Goal: Information Seeking & Learning: Compare options

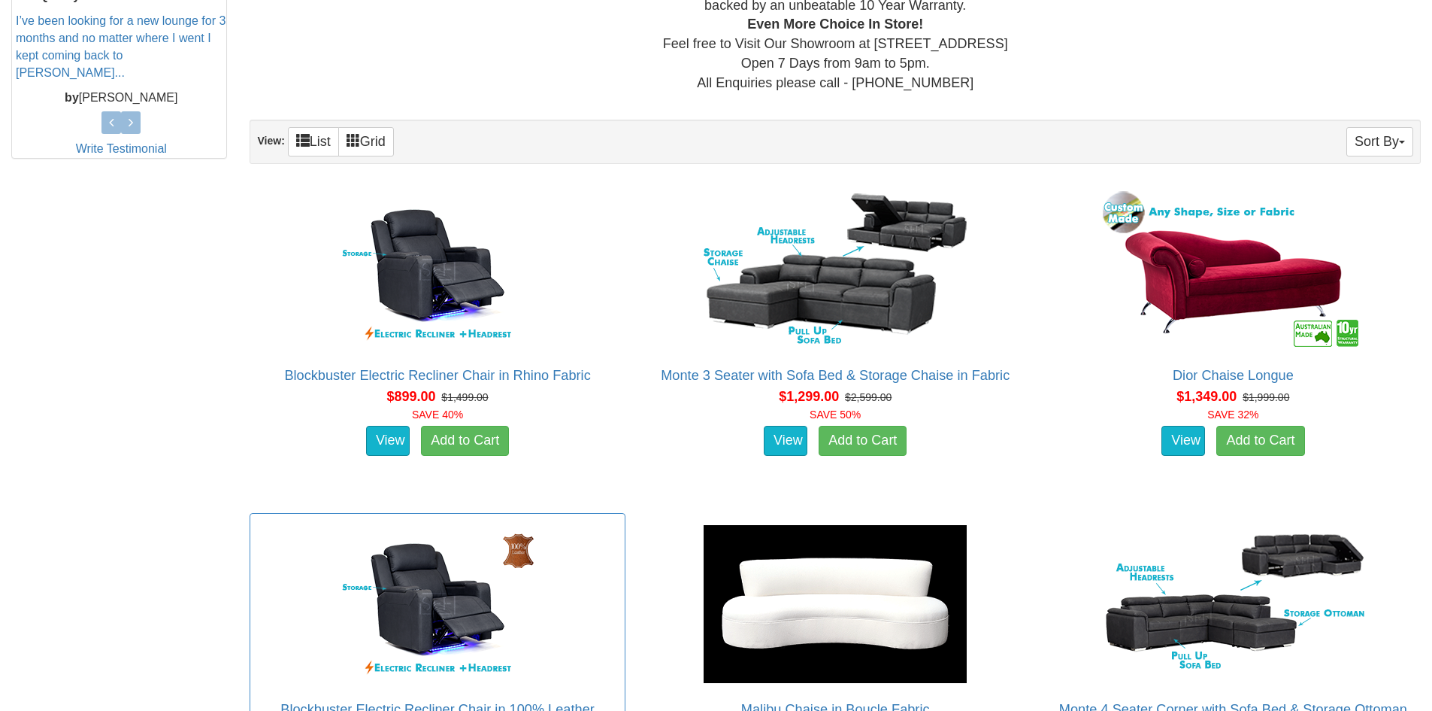
scroll to position [602, 0]
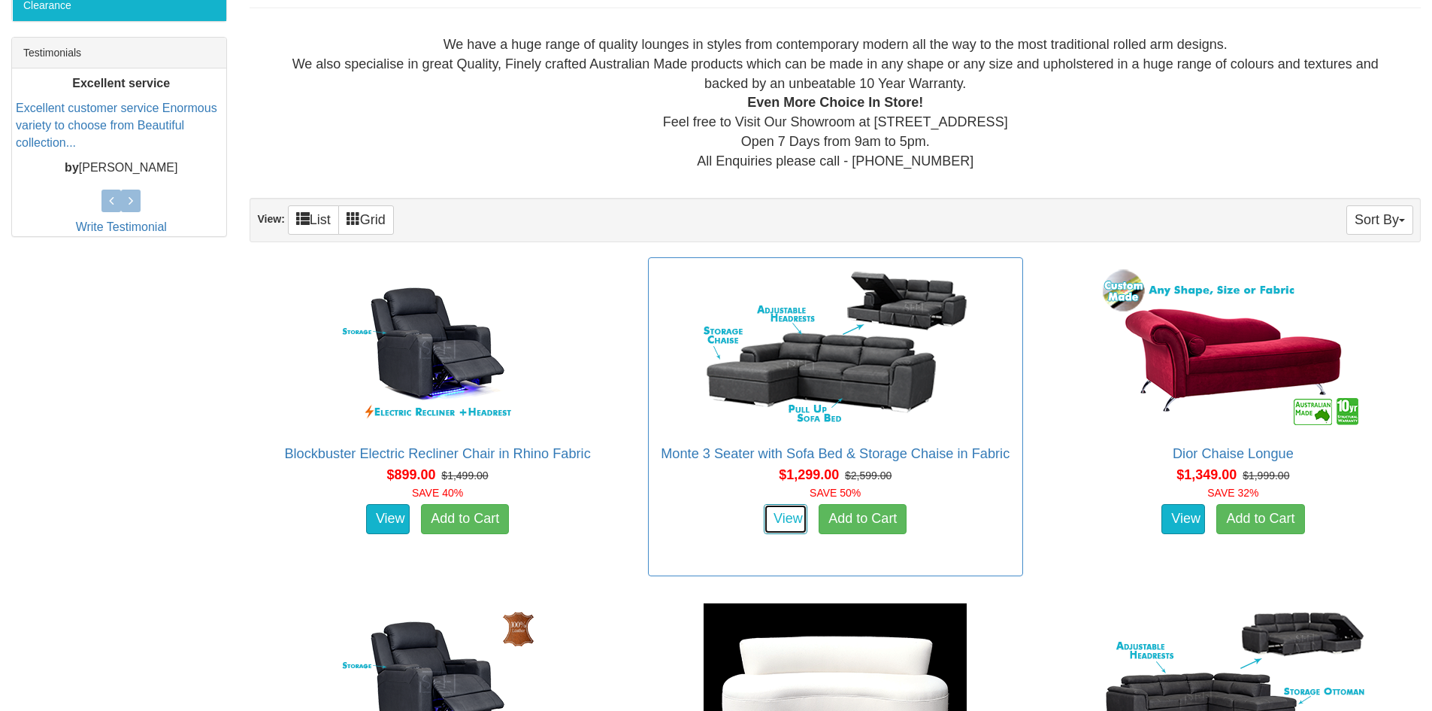
click at [790, 515] on link "View" at bounding box center [786, 519] width 44 height 30
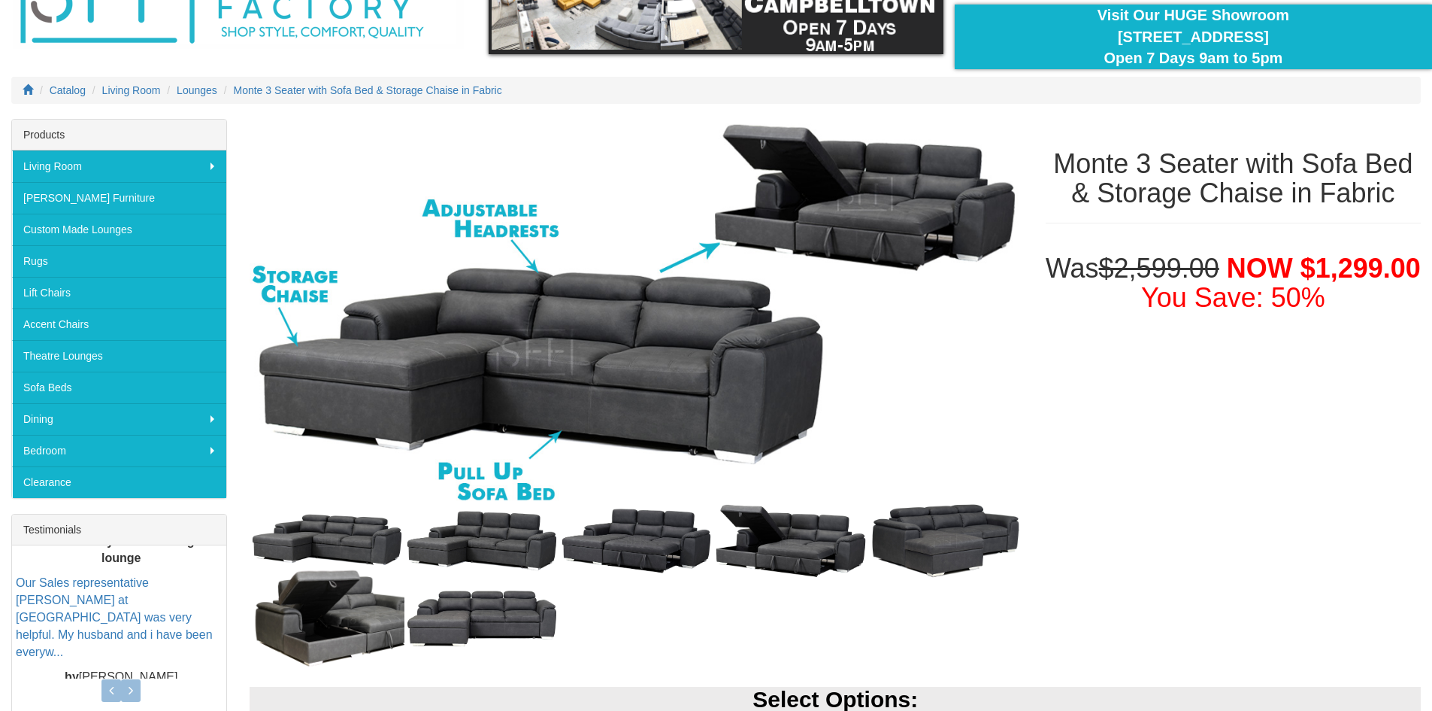
scroll to position [150, 0]
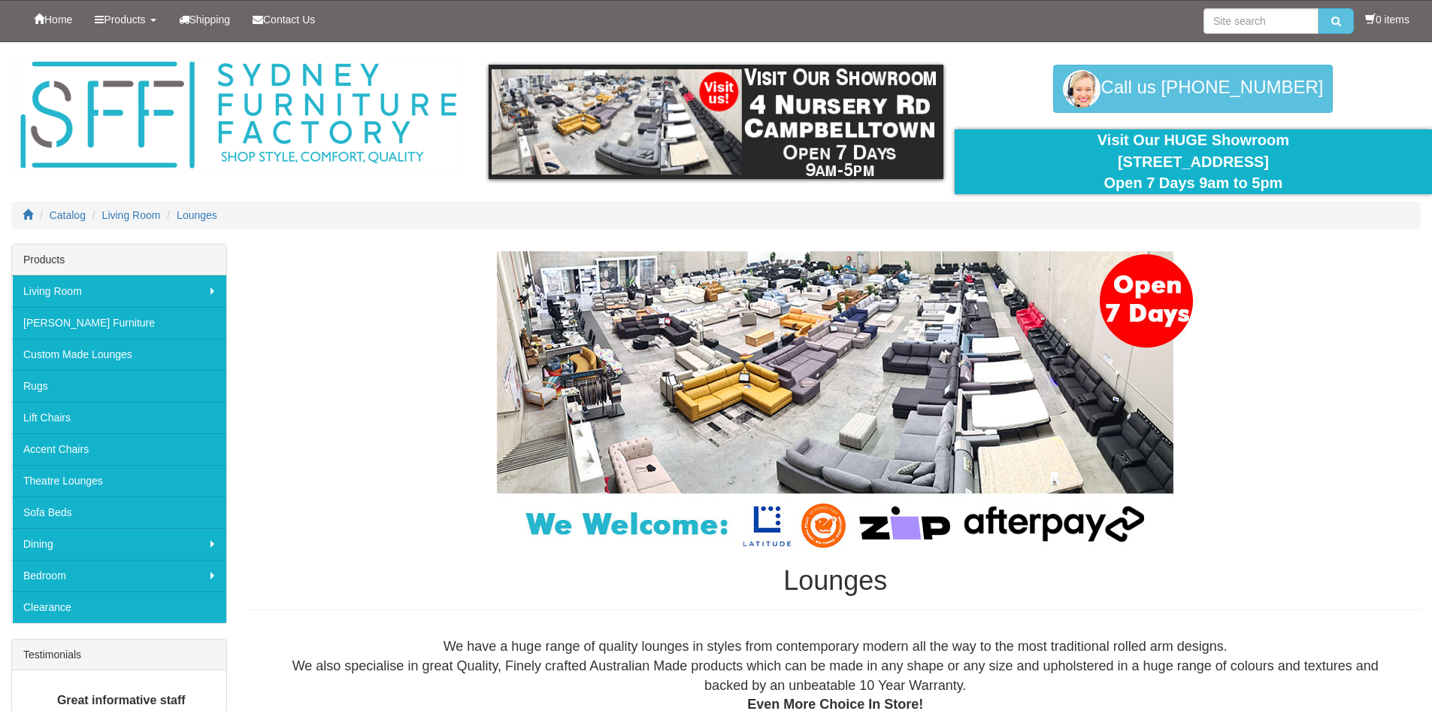
scroll to position [1126, 0]
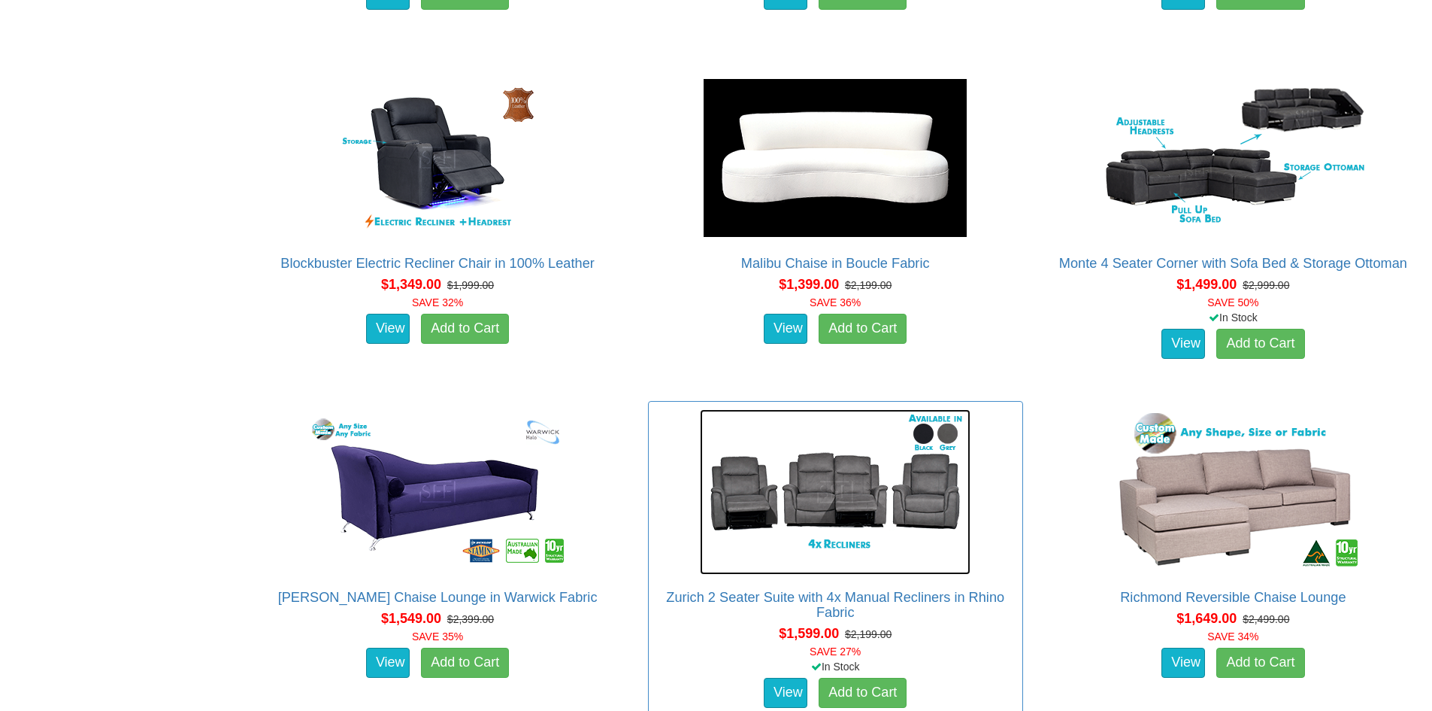
click at [828, 517] on img at bounding box center [835, 491] width 271 height 165
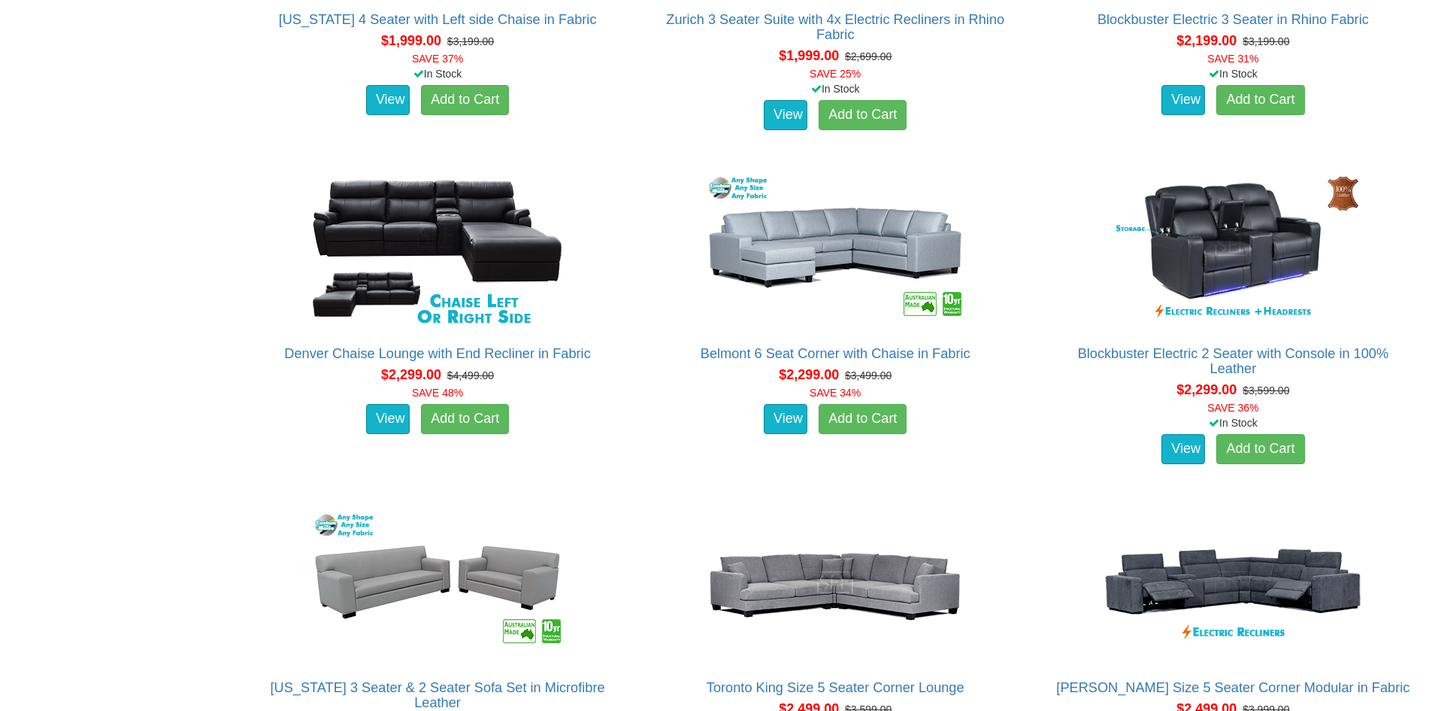
scroll to position [2780, 0]
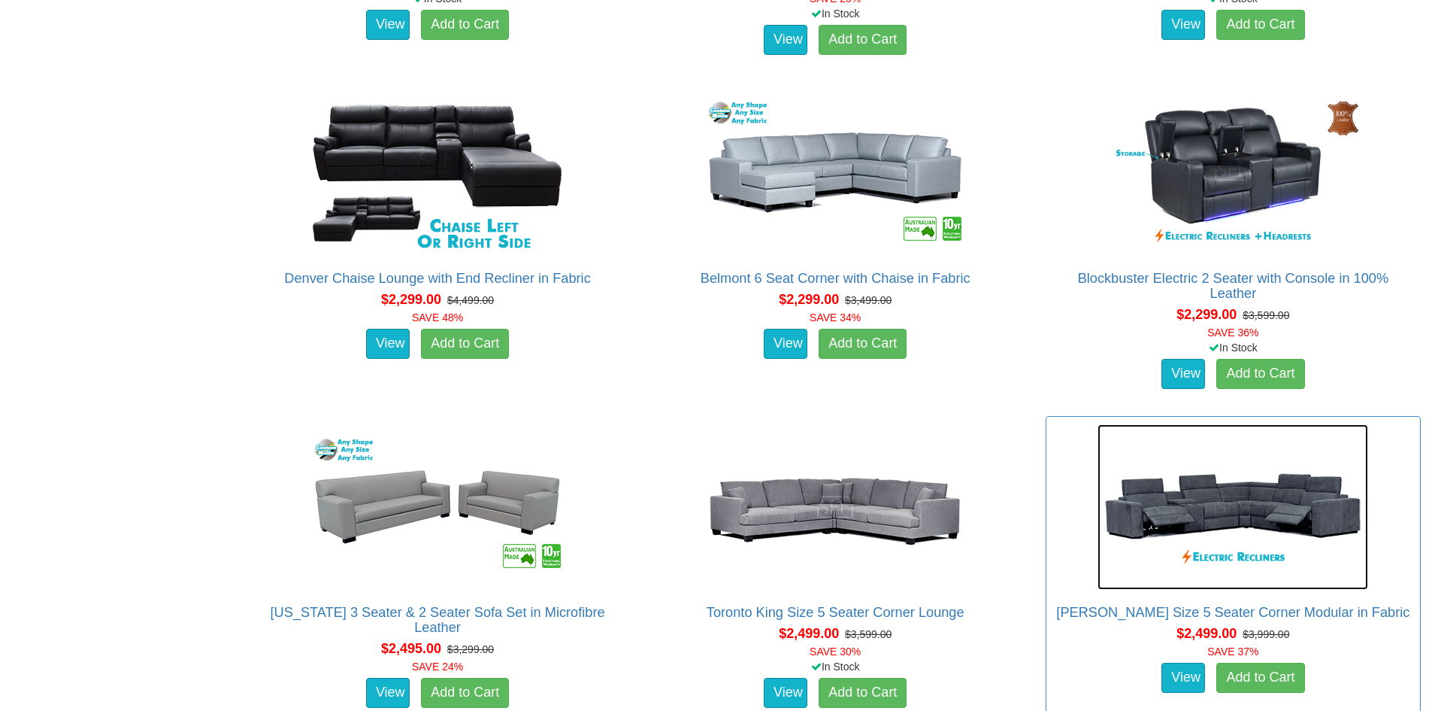
click at [1244, 520] on img at bounding box center [1233, 506] width 271 height 165
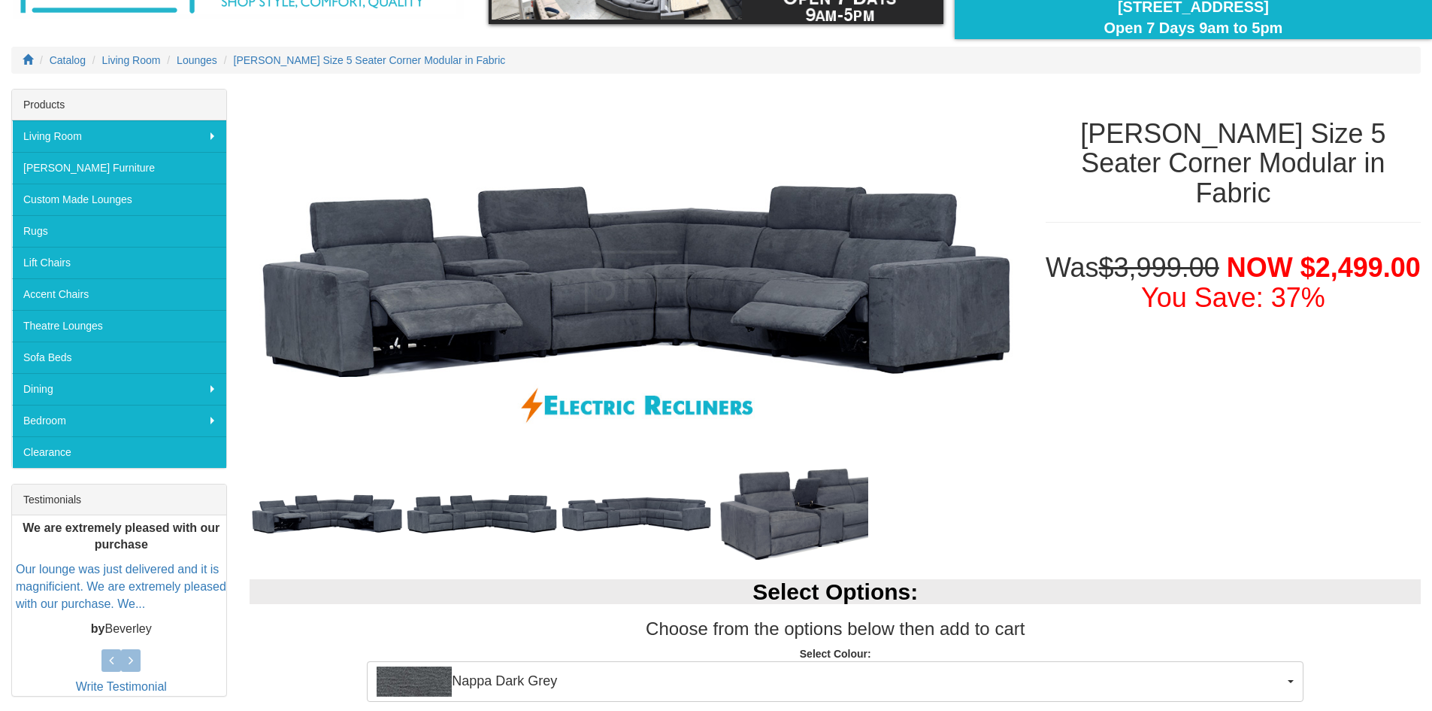
scroll to position [150, 0]
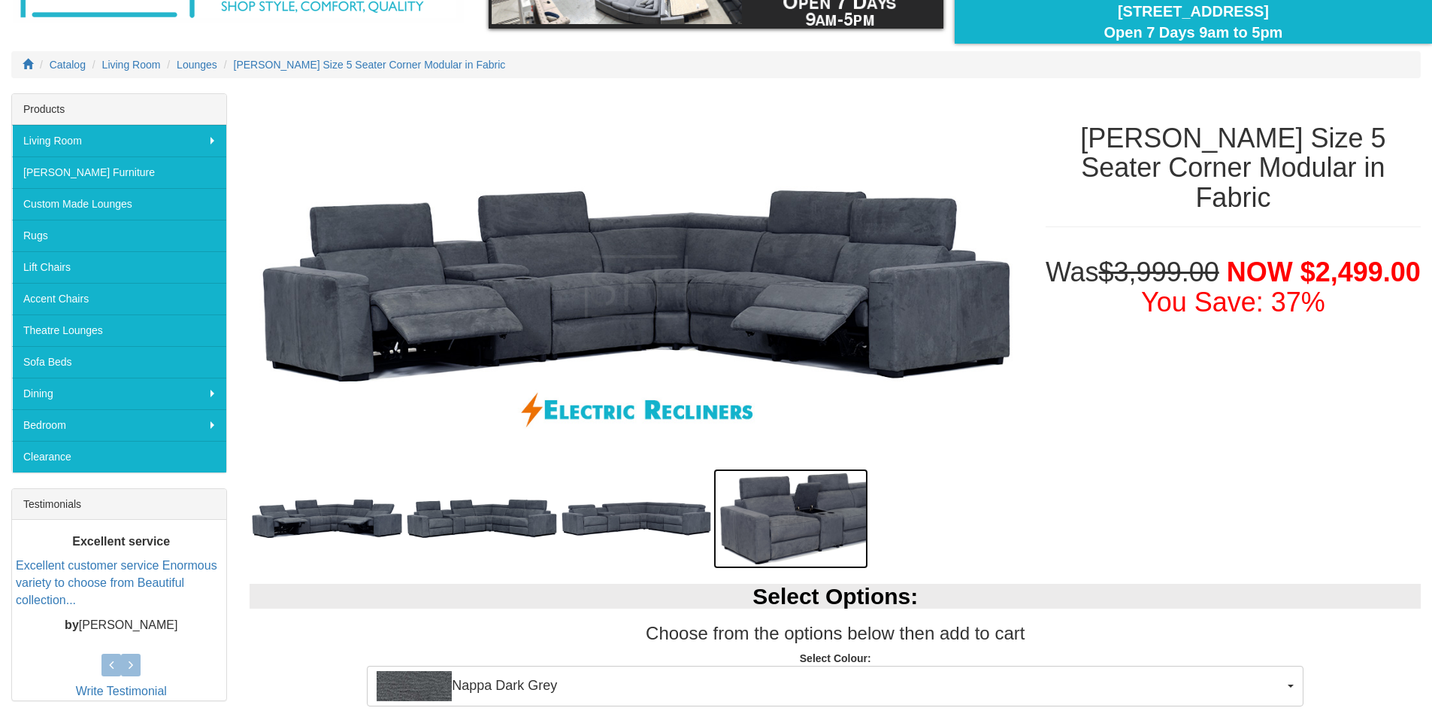
click at [727, 523] on img at bounding box center [791, 518] width 155 height 100
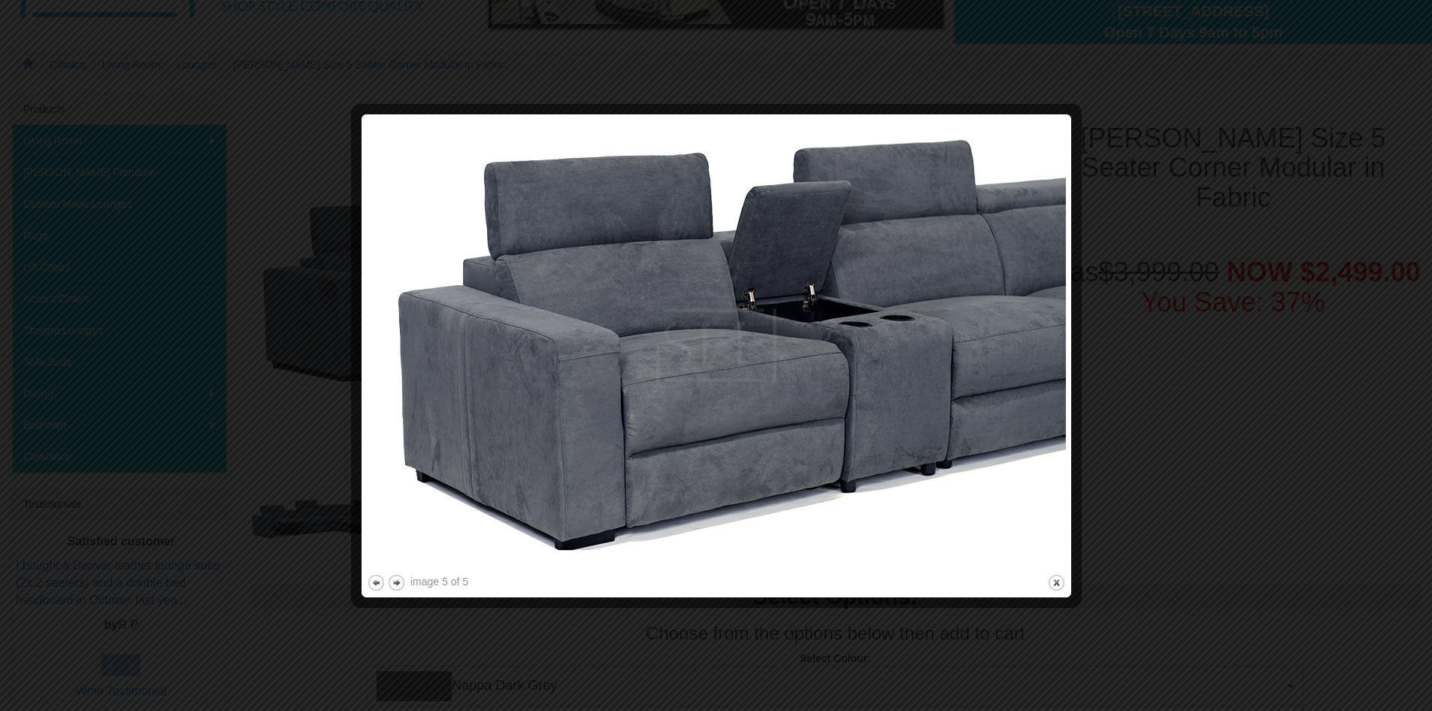
click at [1017, 431] on img at bounding box center [716, 345] width 699 height 451
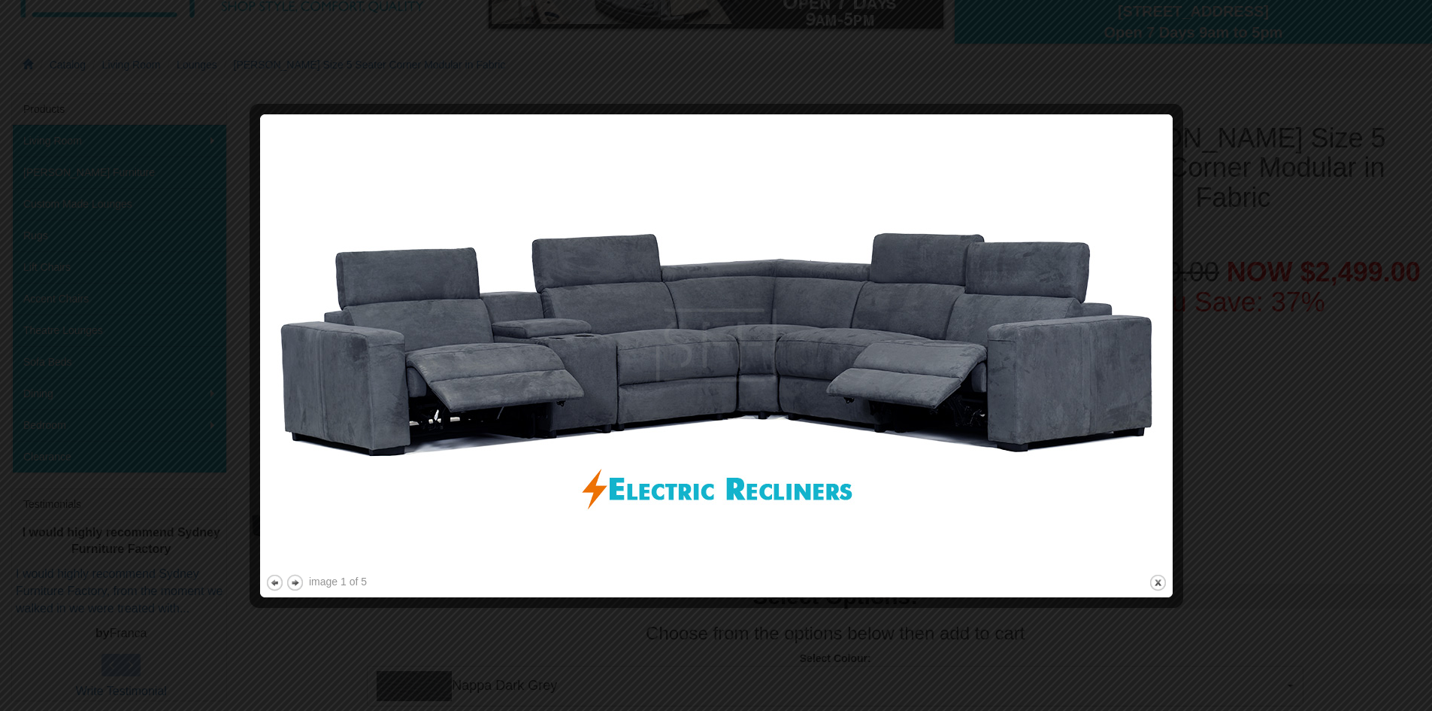
click at [1017, 431] on img at bounding box center [716, 345] width 902 height 451
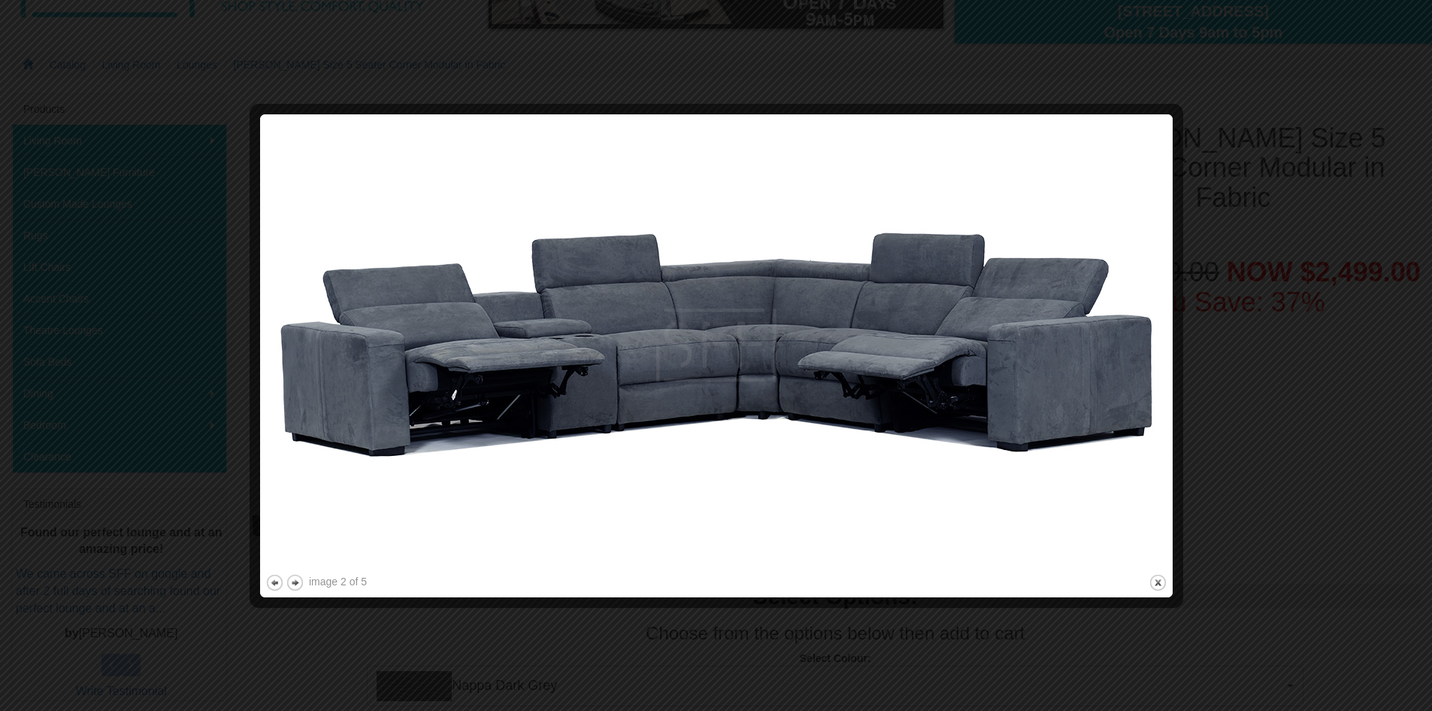
click at [1017, 431] on img at bounding box center [716, 345] width 902 height 451
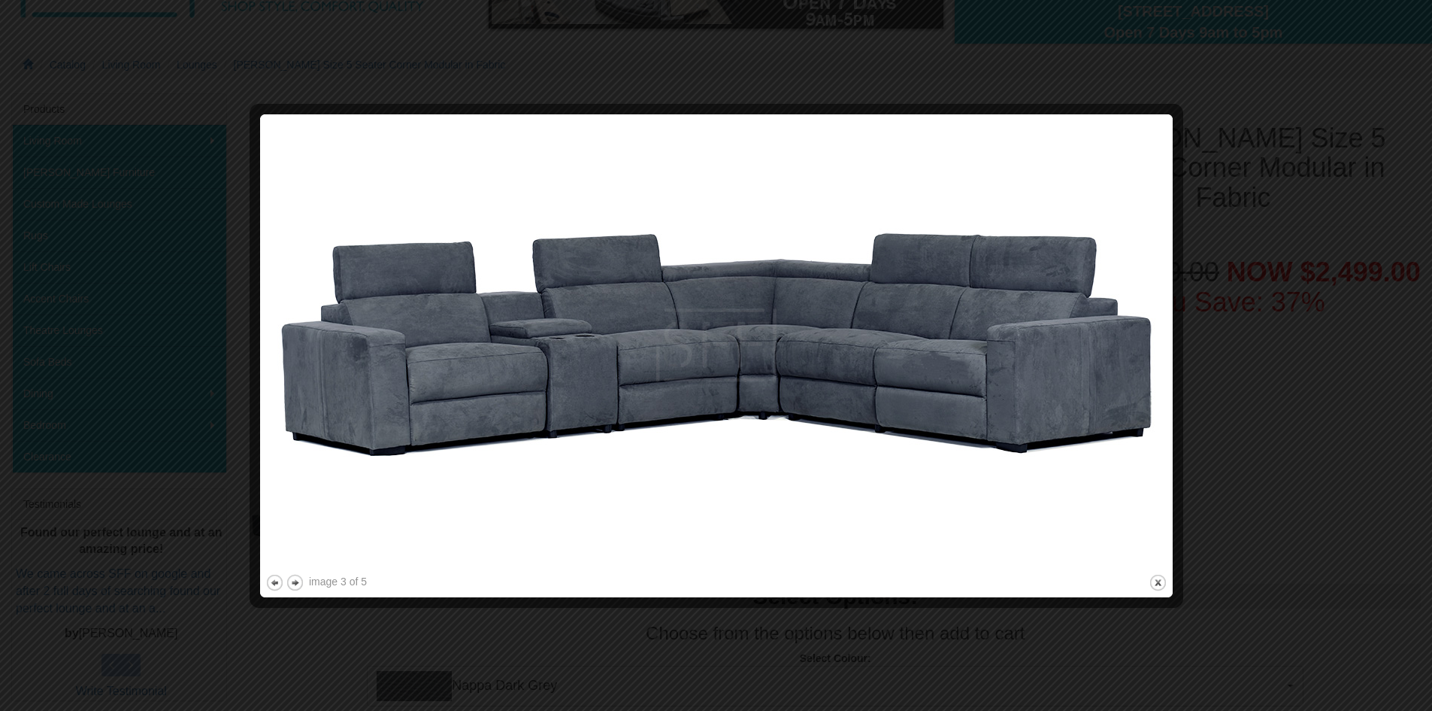
click at [1017, 431] on img at bounding box center [716, 345] width 902 height 451
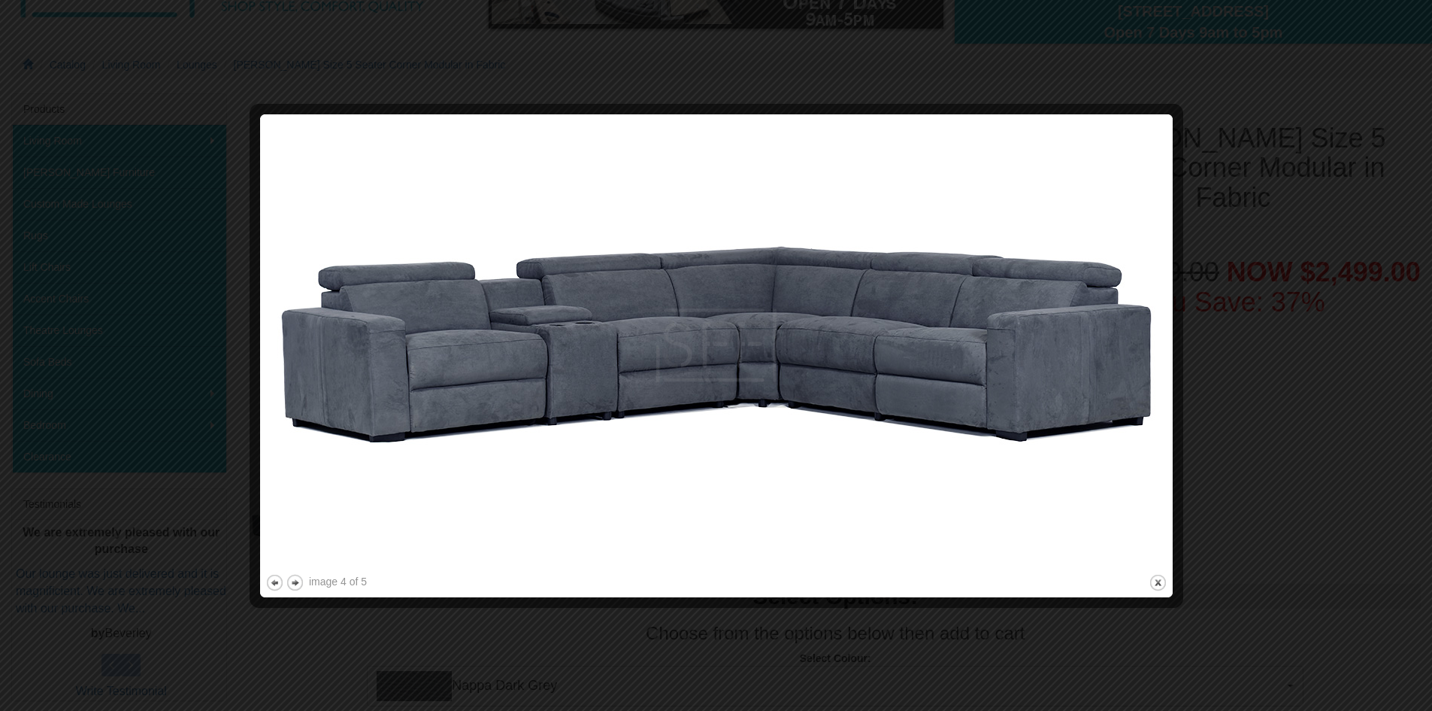
click at [1017, 431] on img at bounding box center [716, 345] width 902 height 451
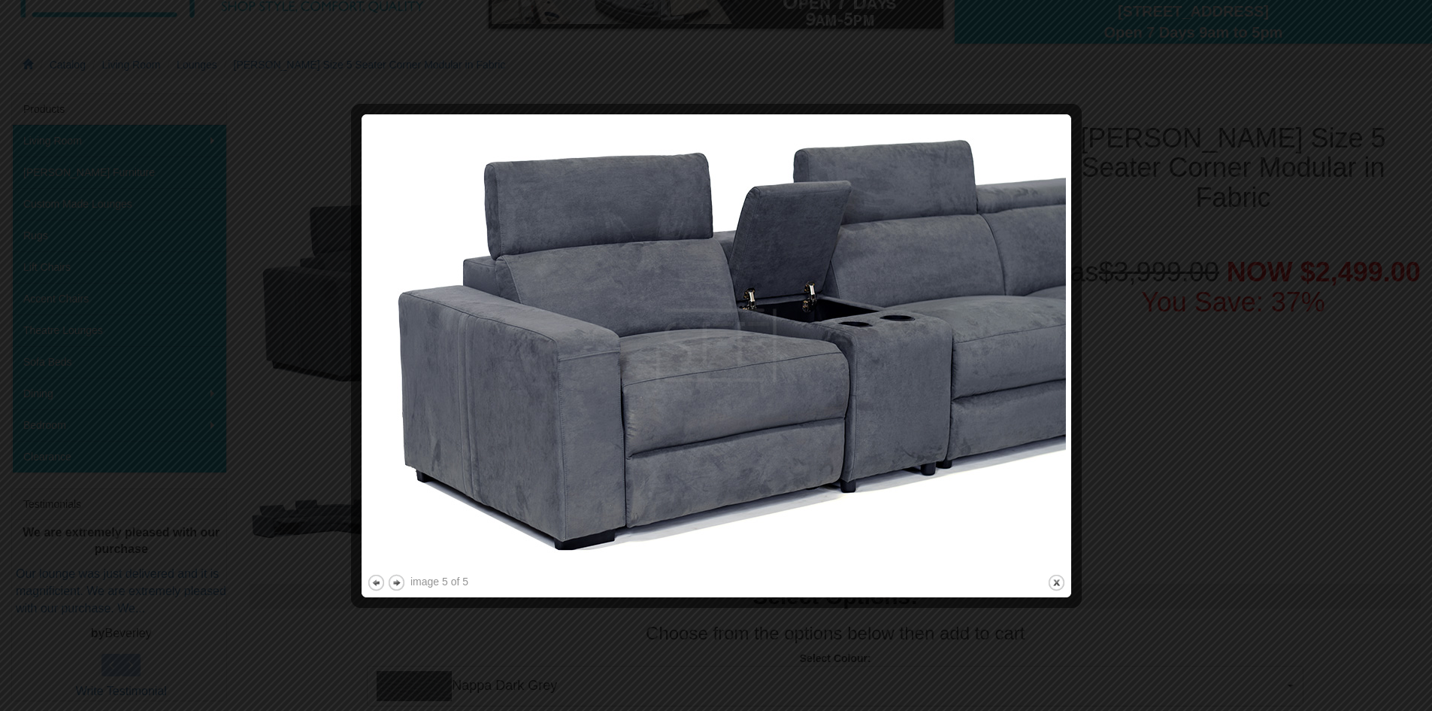
click at [1017, 431] on img at bounding box center [716, 345] width 699 height 451
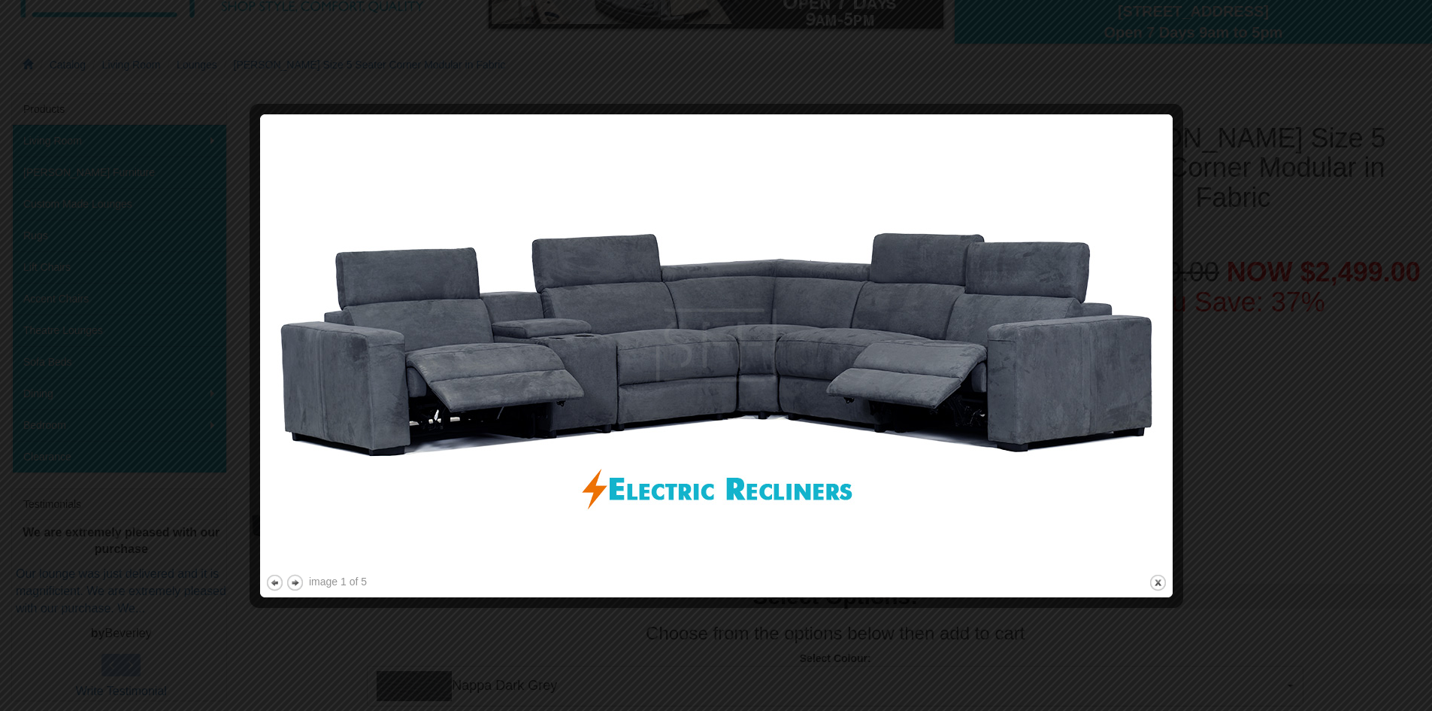
click at [1017, 431] on img at bounding box center [716, 345] width 902 height 451
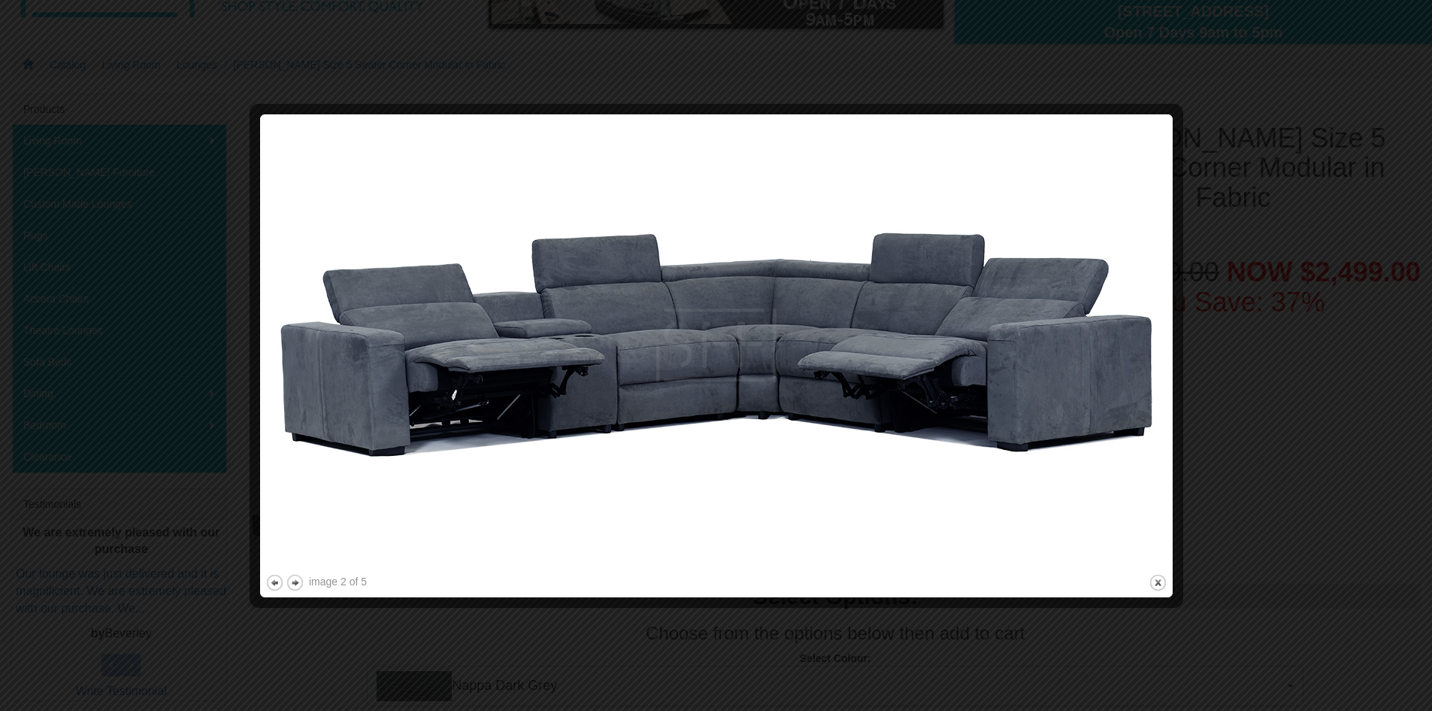
click at [1017, 431] on img at bounding box center [716, 345] width 902 height 451
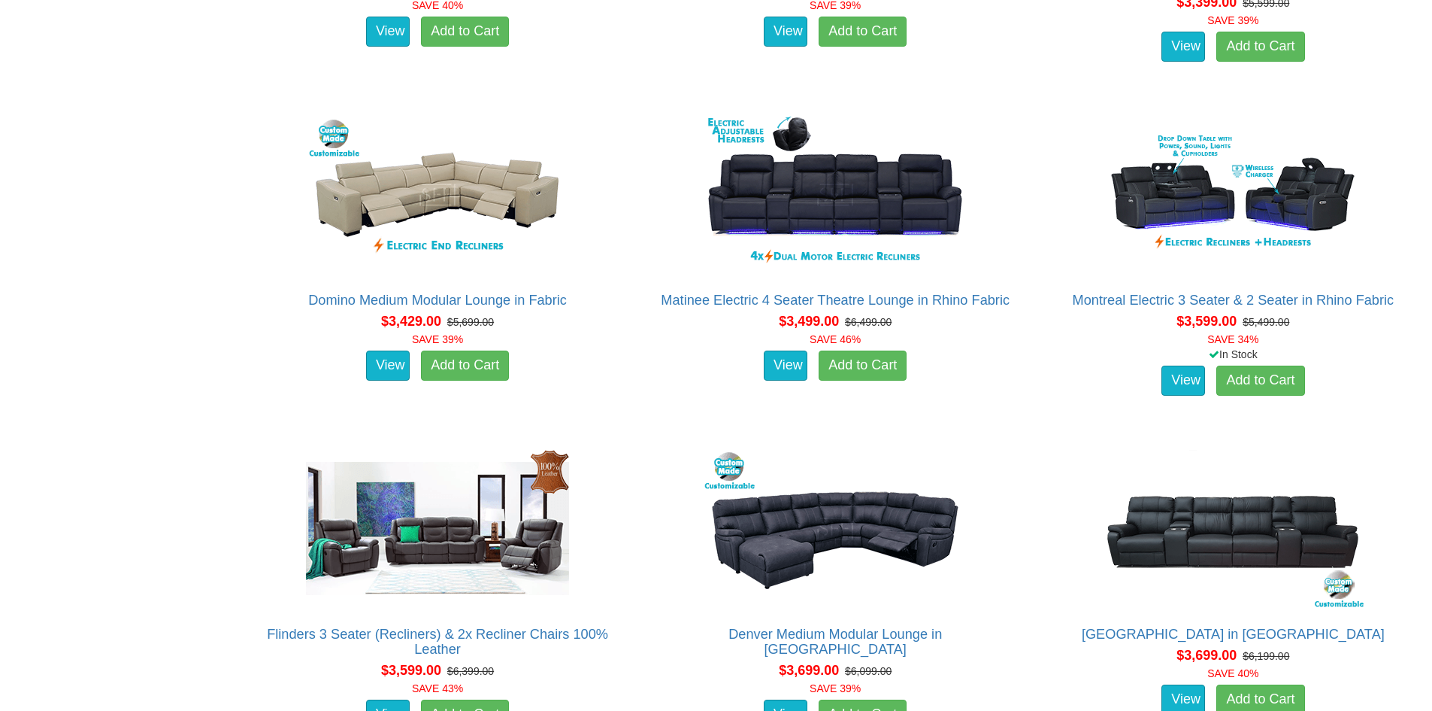
scroll to position [7442, 0]
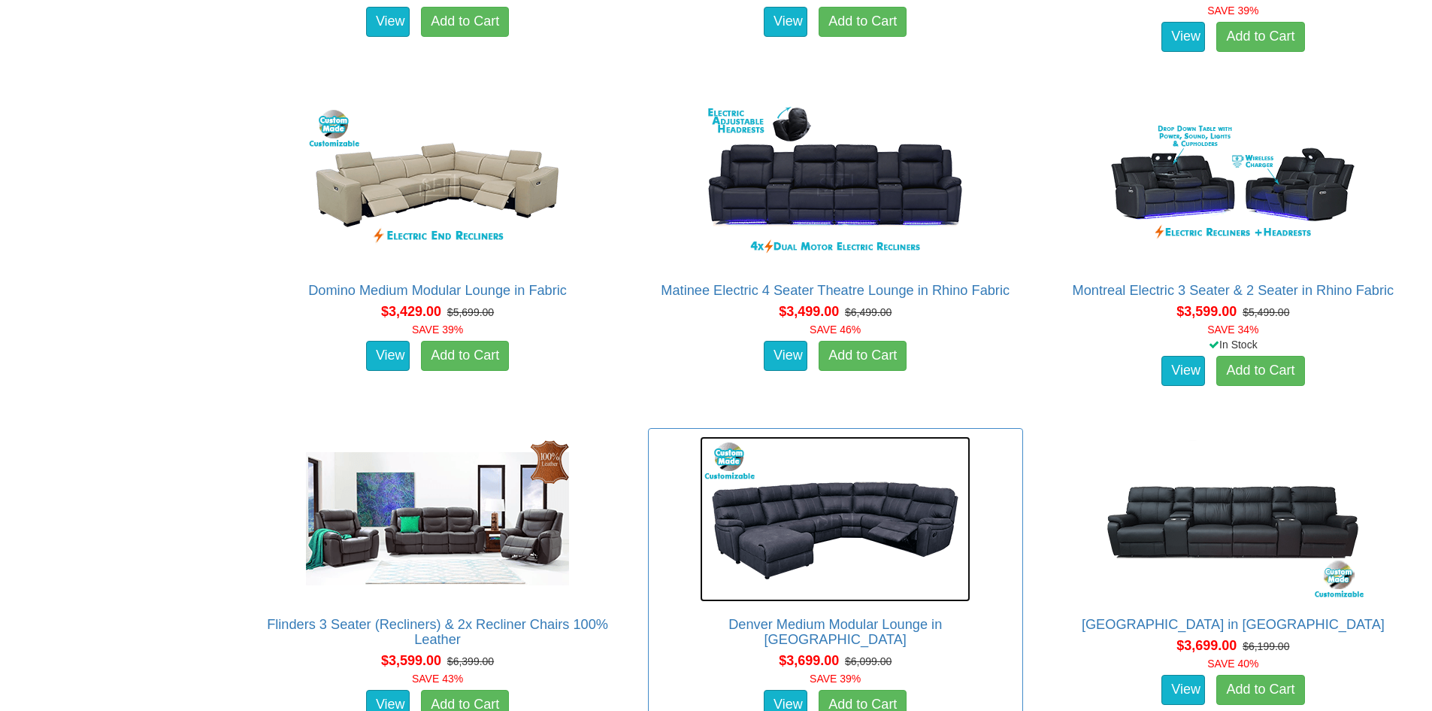
click at [835, 539] on img at bounding box center [835, 518] width 271 height 165
